Goal: Information Seeking & Learning: Find specific page/section

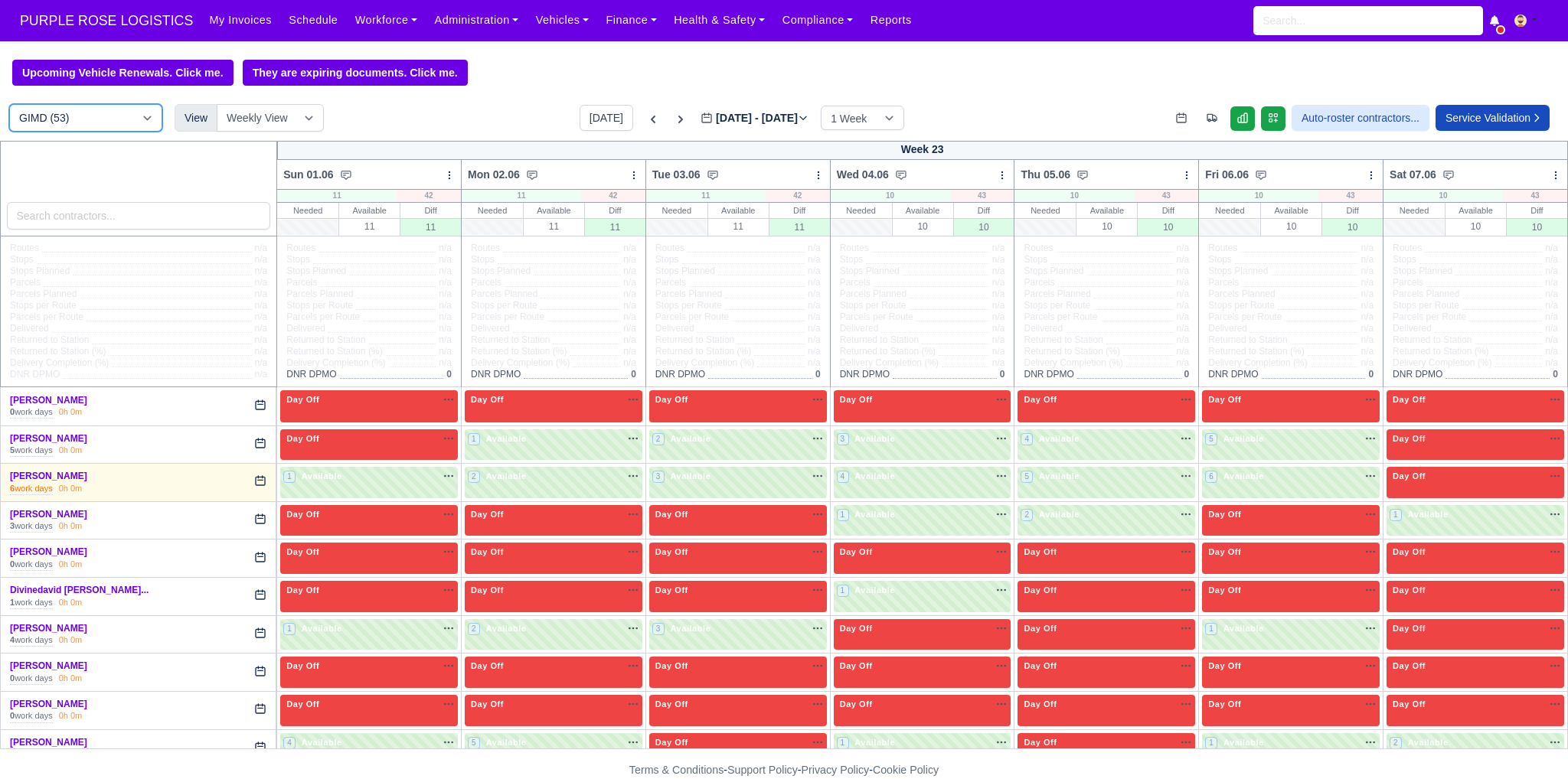
click at [132, 121] on select "DIG1 (168) DAK1 (1) GIMD (53)" at bounding box center [85, 118] width 153 height 27
select select "1"
click at [9, 106] on select "DIG1 (168) DAK1 (1) GIMD (53)" at bounding box center [85, 118] width 153 height 27
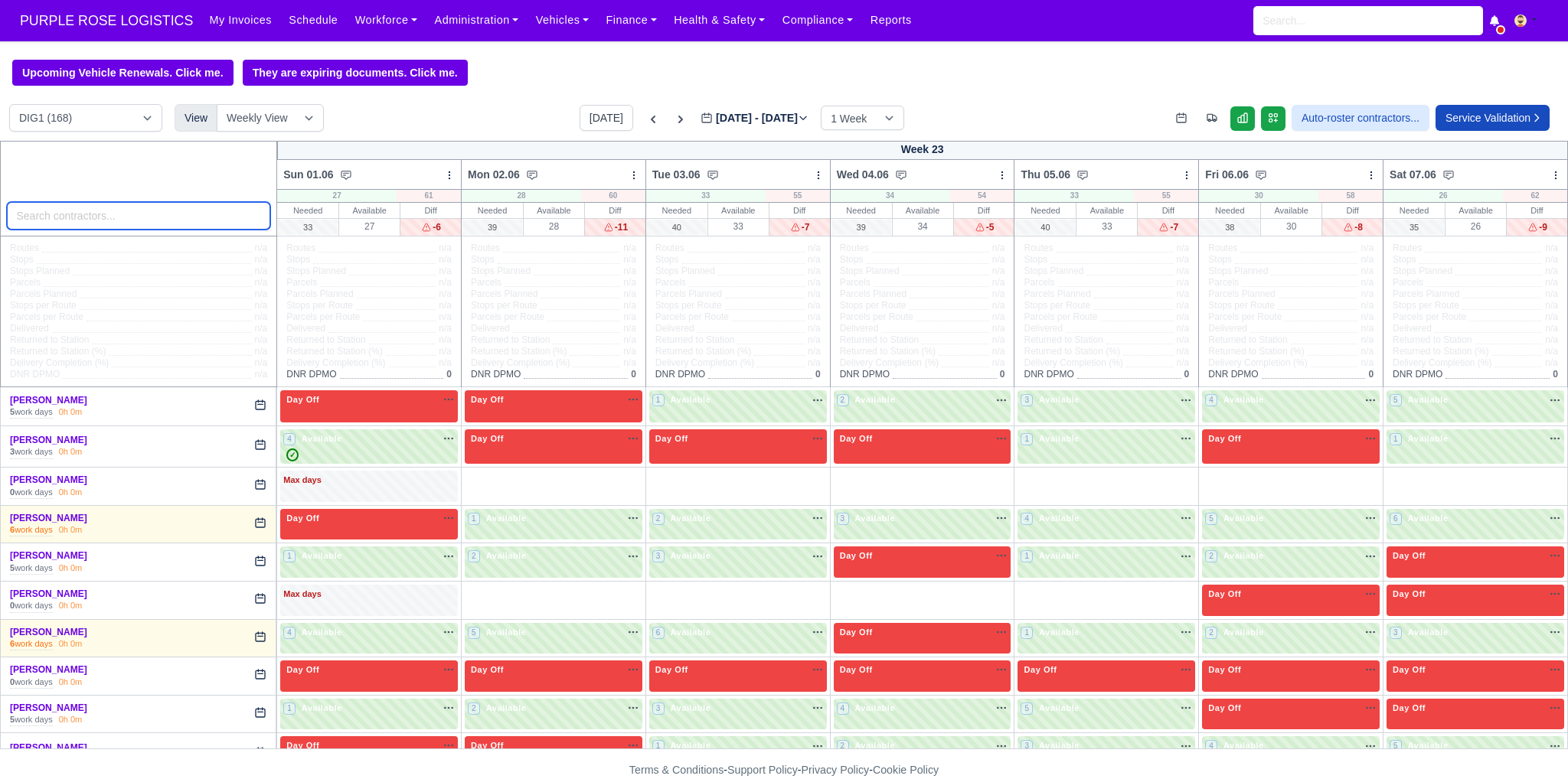
click at [164, 213] on input "search" at bounding box center [139, 216] width 264 height 27
type input "o"
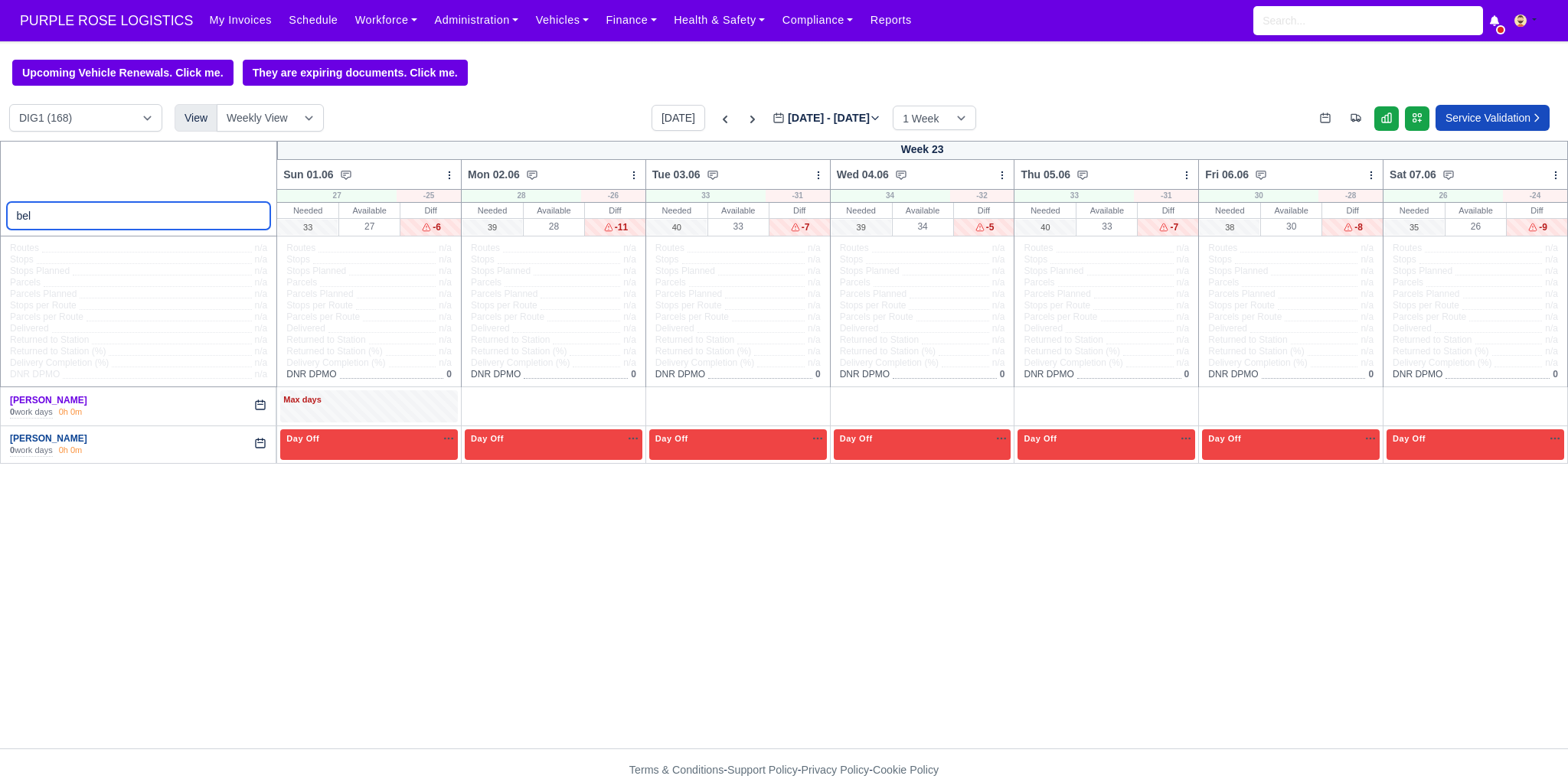
type input "bel"
click at [52, 439] on link "[PERSON_NAME]" at bounding box center [49, 438] width 78 height 11
click at [659, 119] on button "[DATE]" at bounding box center [677, 118] width 53 height 26
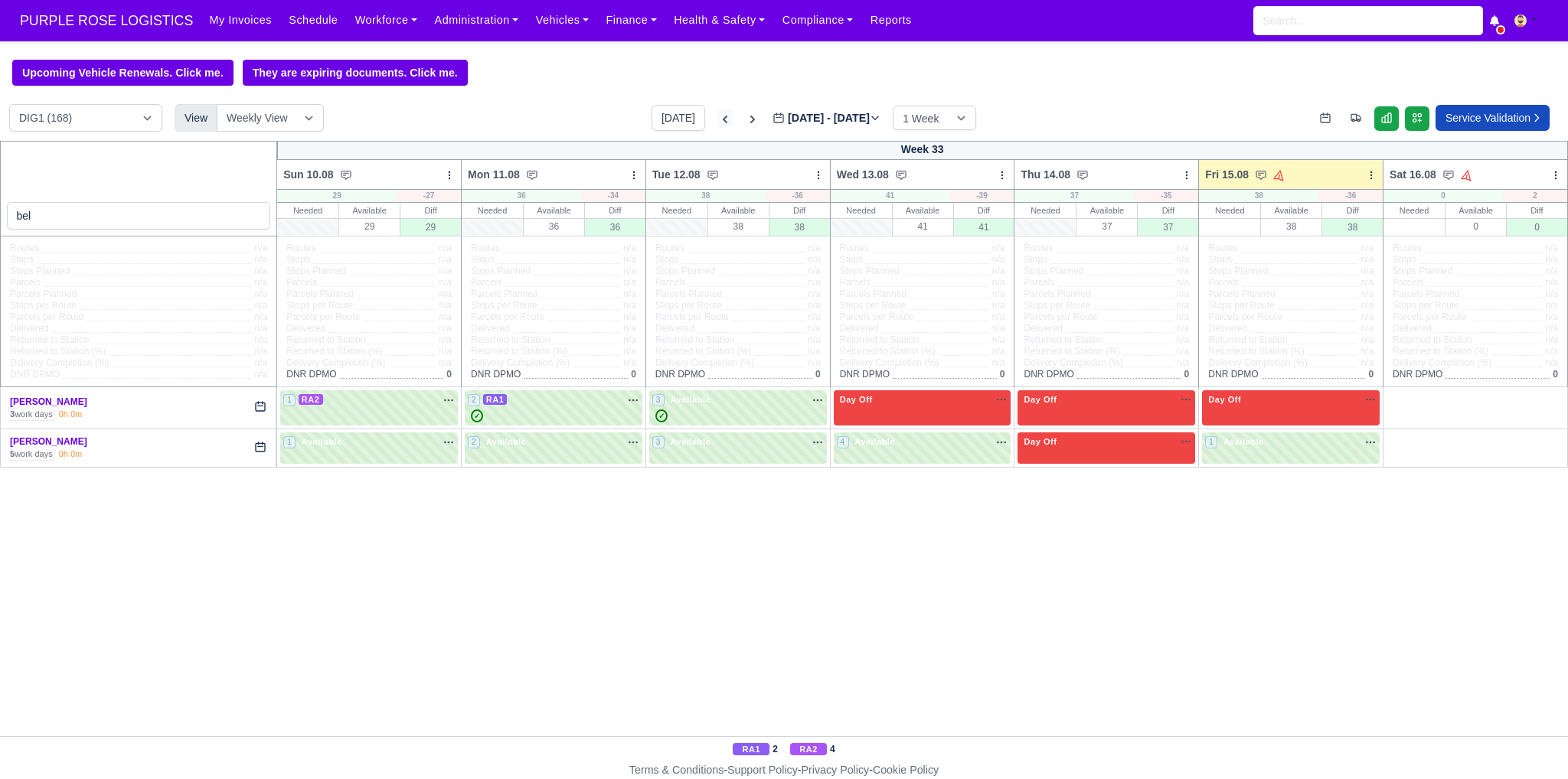
click at [717, 120] on icon at bounding box center [725, 119] width 16 height 16
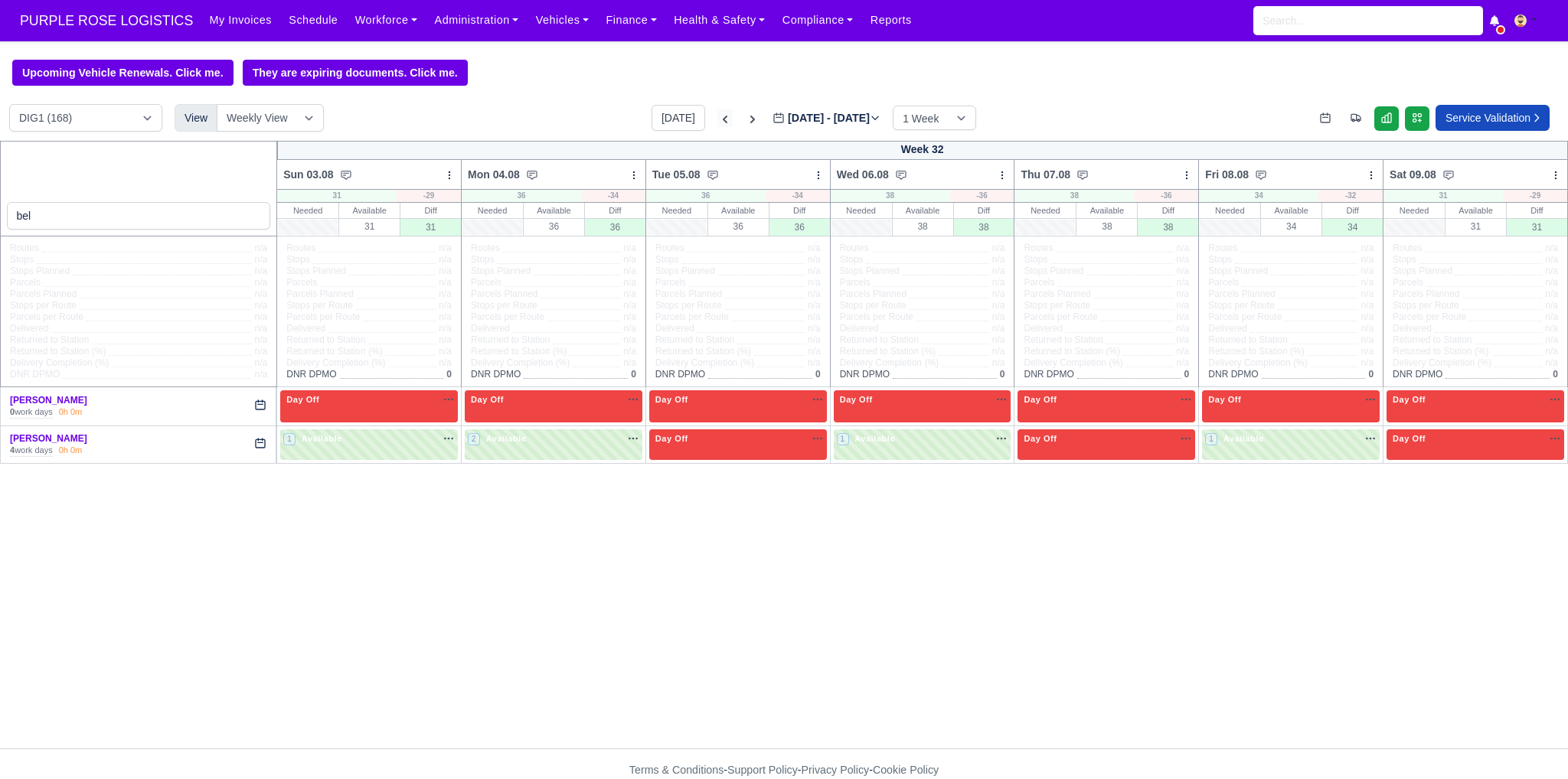
click at [717, 123] on icon at bounding box center [725, 119] width 16 height 16
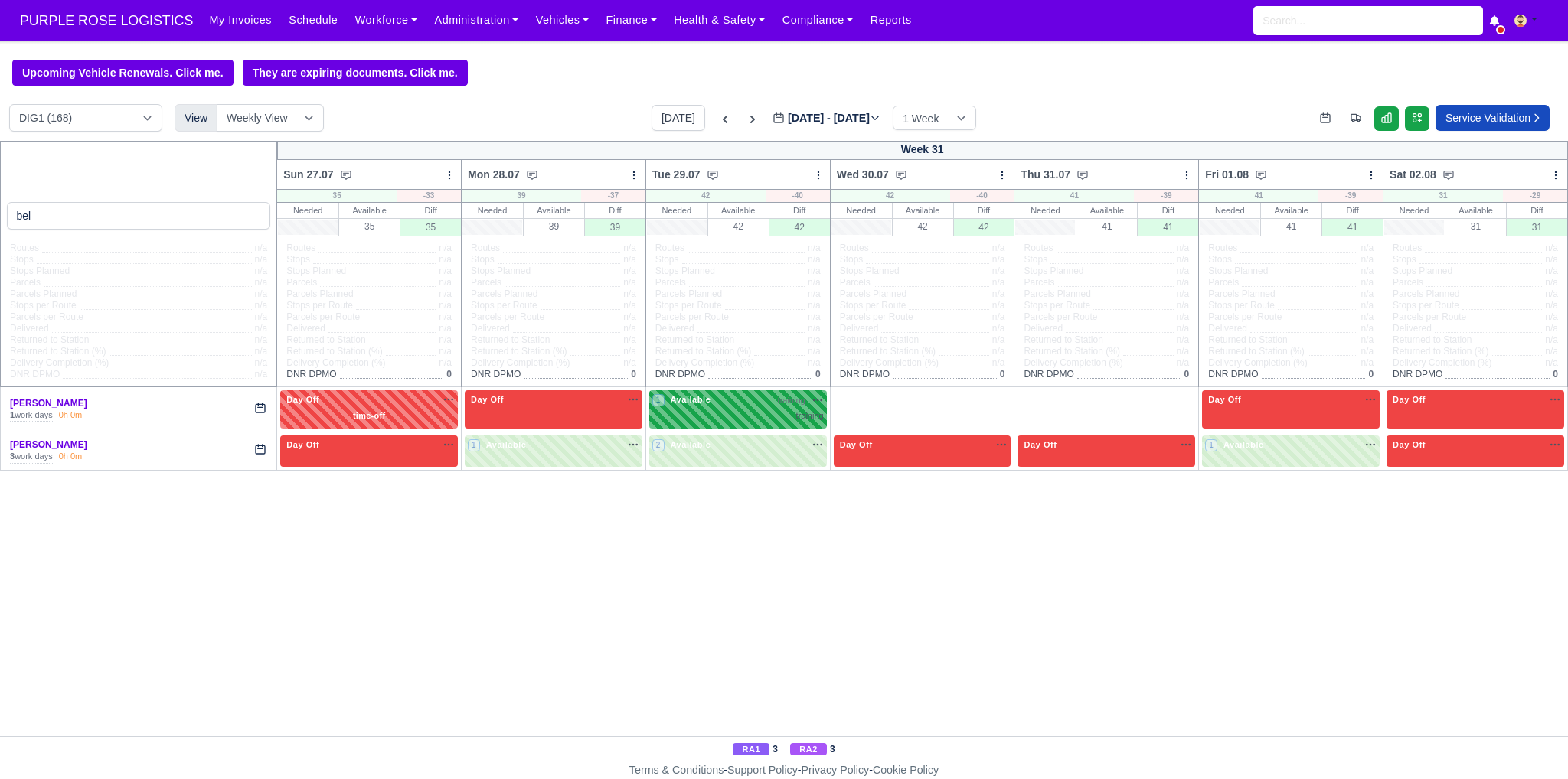
click at [734, 408] on div "1 Available training" at bounding box center [737, 408] width 171 height 29
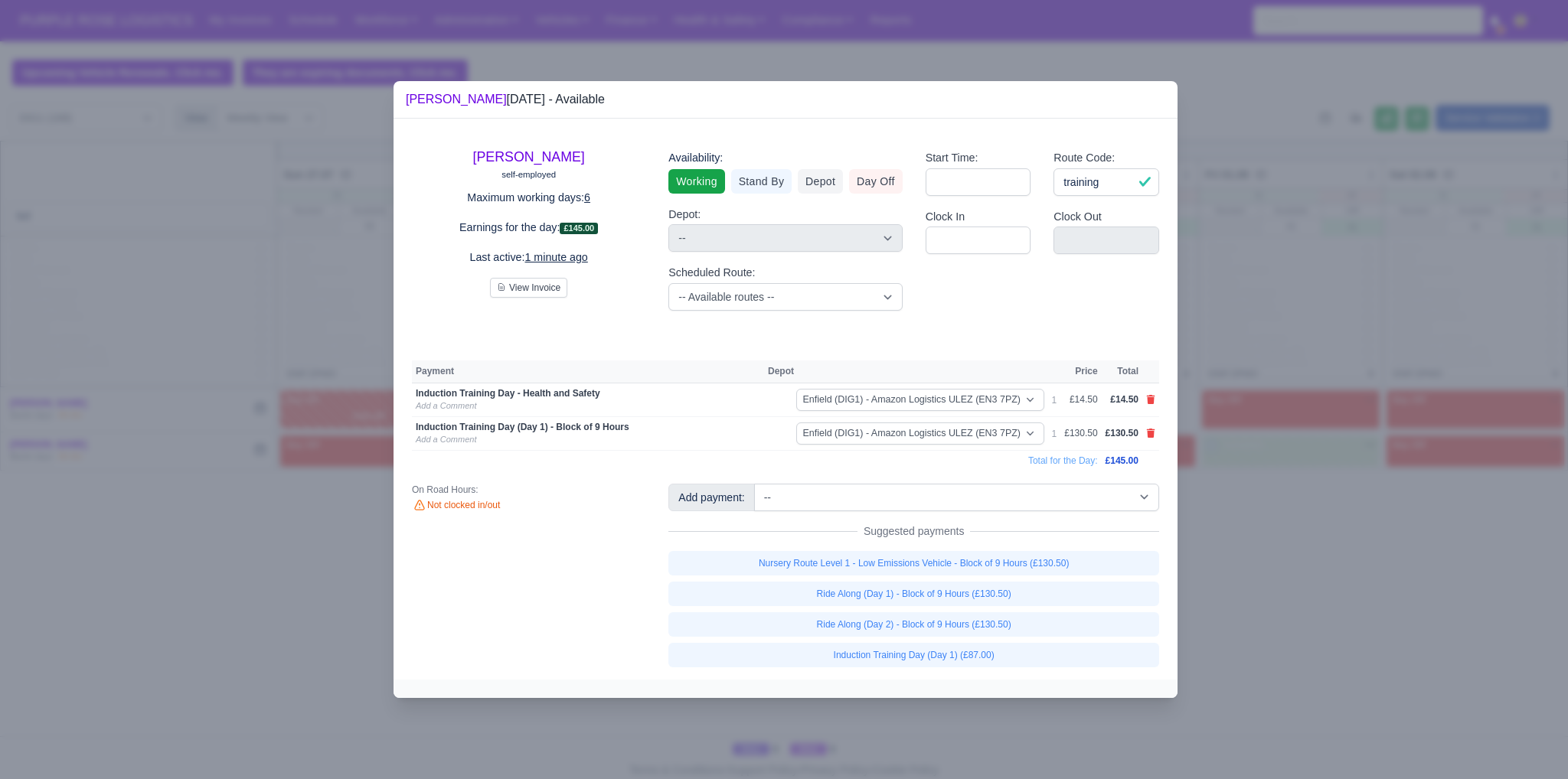
click at [1234, 301] on div at bounding box center [784, 390] width 1568 height 779
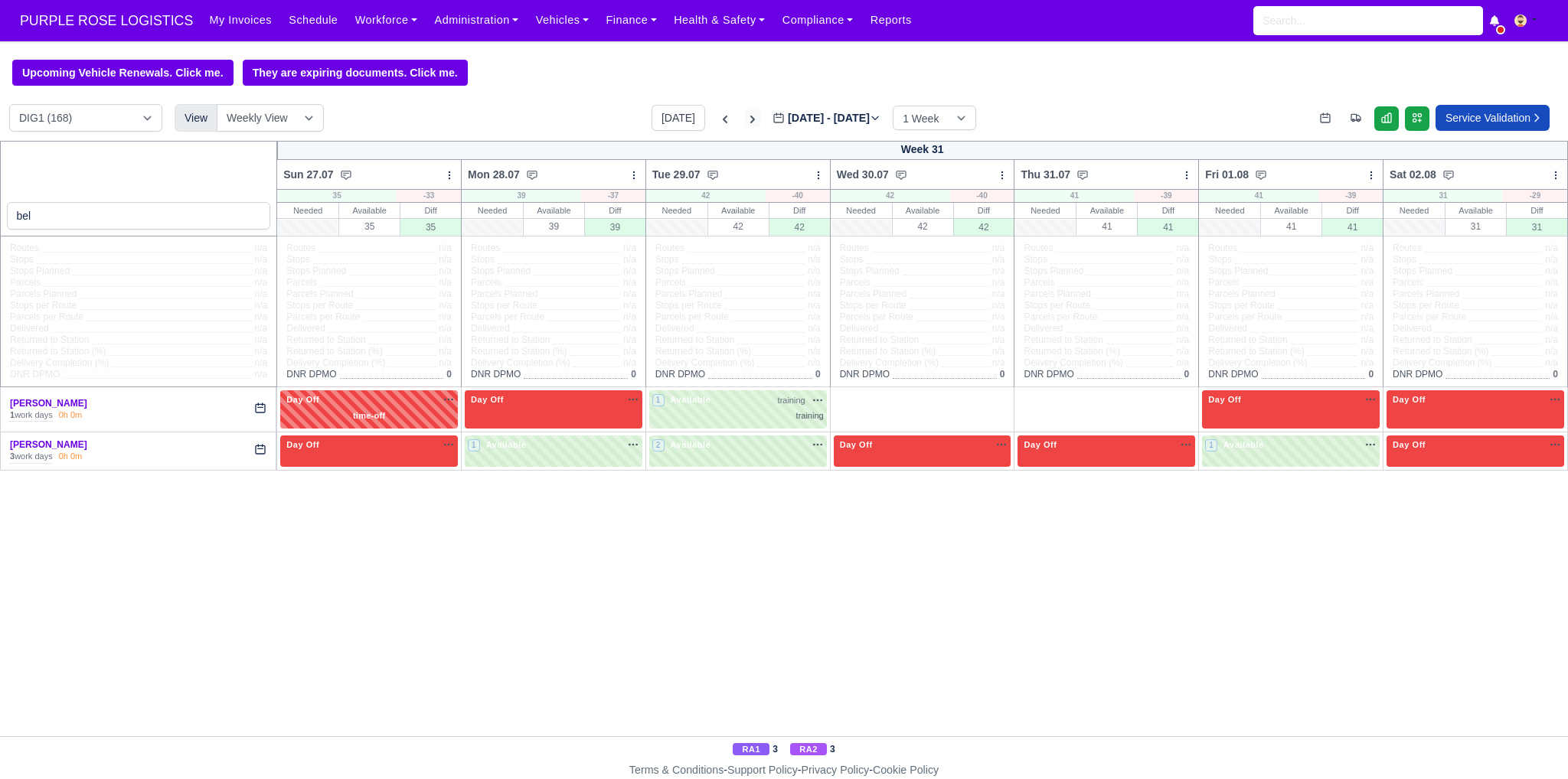
click at [745, 125] on icon at bounding box center [753, 119] width 16 height 16
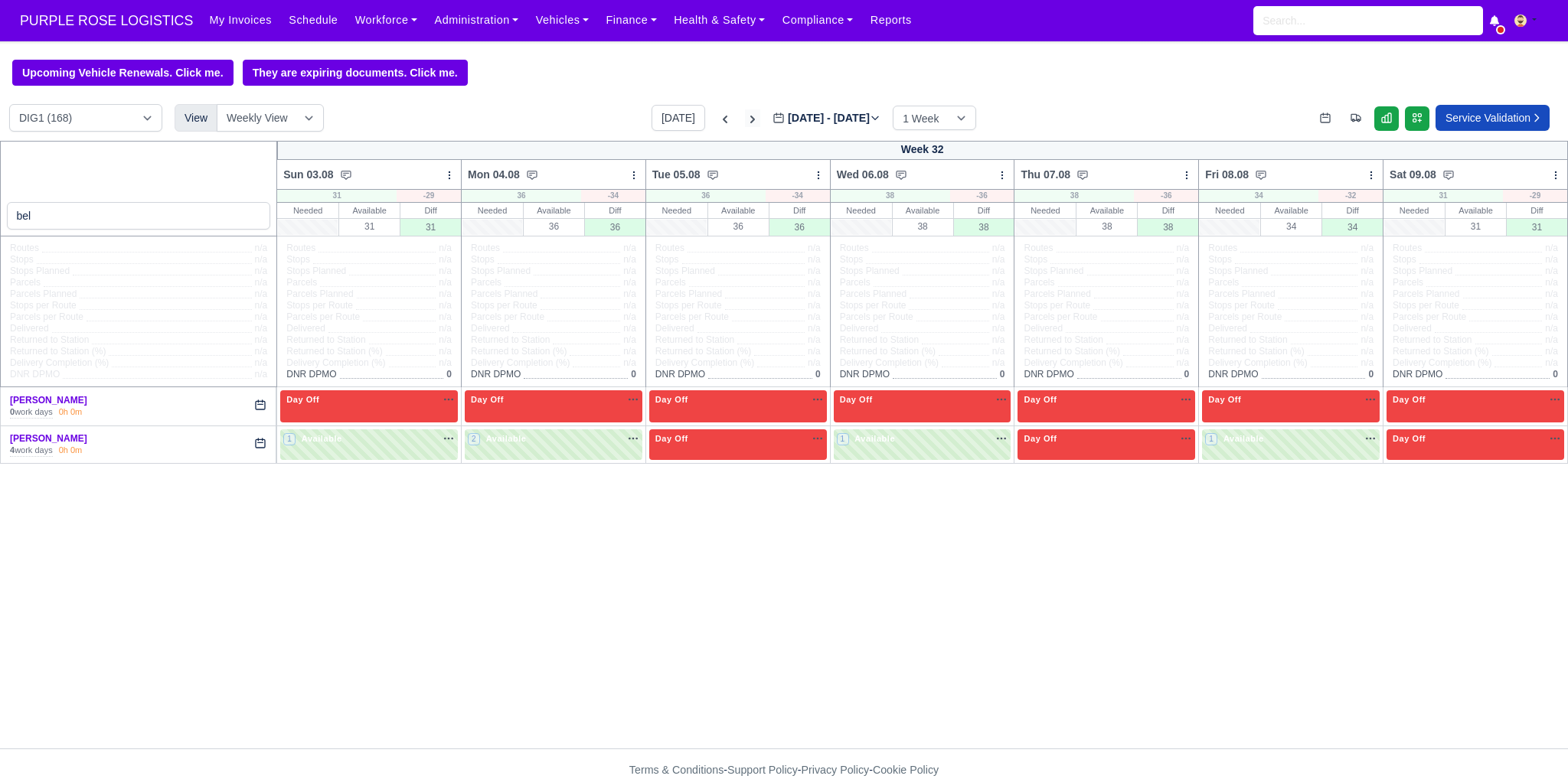
click at [745, 122] on icon at bounding box center [753, 119] width 16 height 16
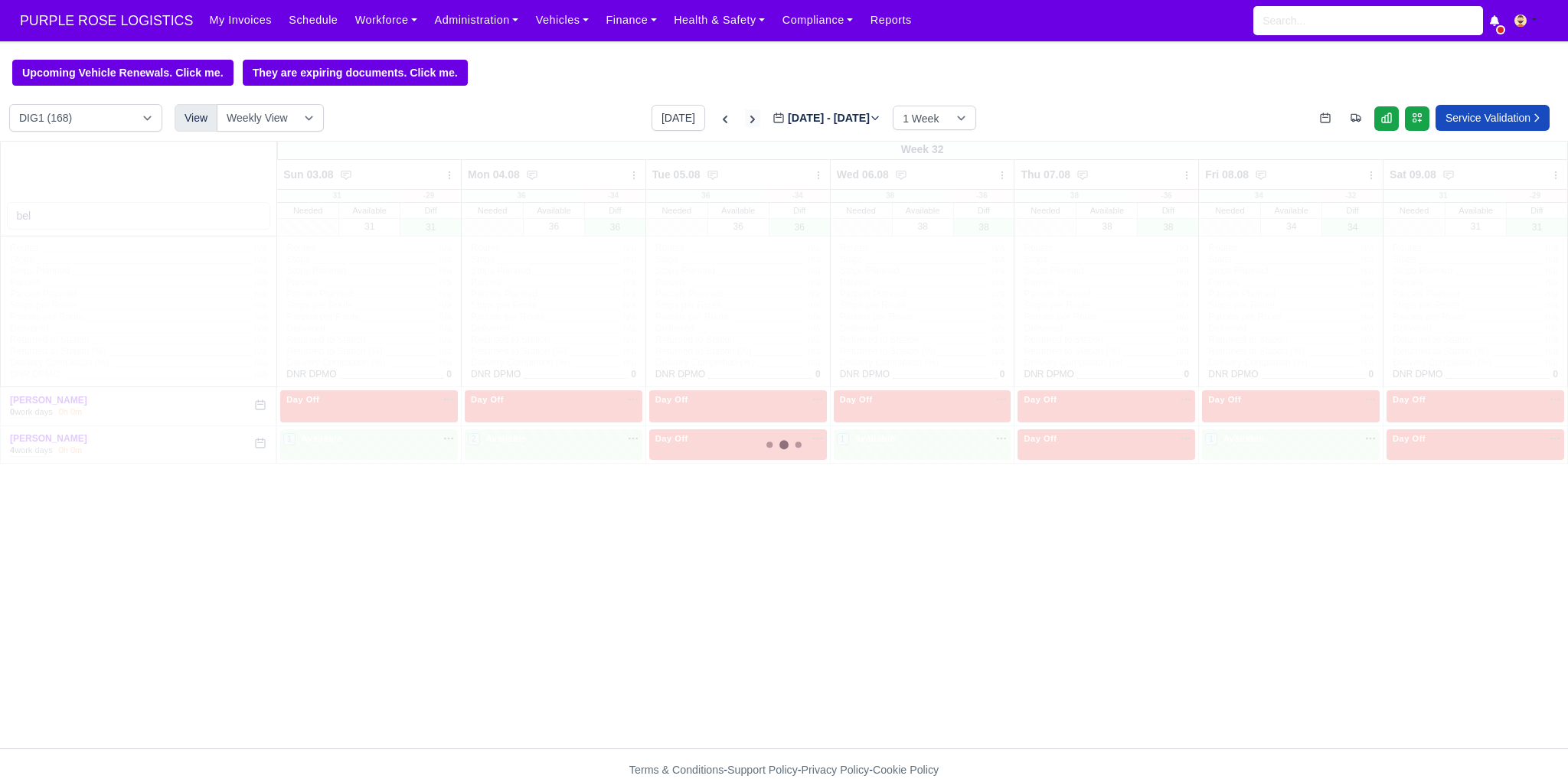
type input "2025-08-15"
